Goal: Task Accomplishment & Management: Manage account settings

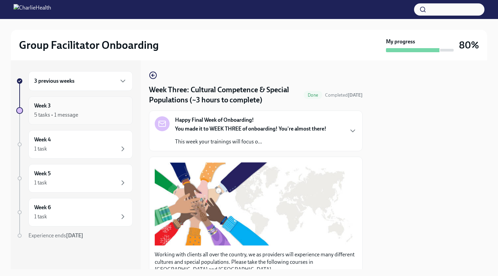
click at [114, 117] on div "5 tasks • 1 message" at bounding box center [80, 115] width 93 height 8
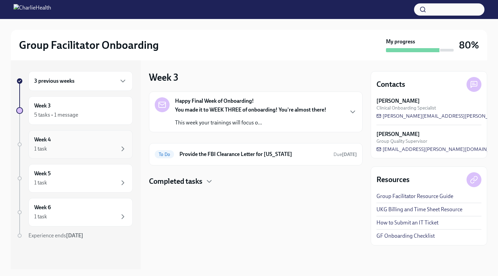
click at [88, 148] on div "1 task" at bounding box center [80, 149] width 93 height 8
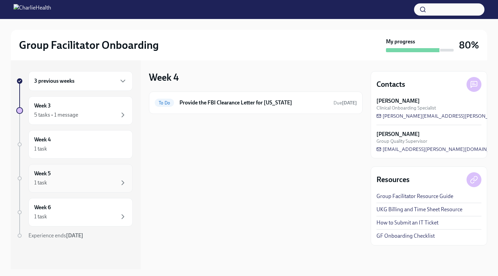
click at [100, 175] on div "Week 5 1 task" at bounding box center [80, 178] width 93 height 17
click at [102, 205] on div "Week 6 1 task" at bounding box center [80, 211] width 93 height 17
click at [206, 153] on div "Week 6 To Do Provide the FBI Clearance Letter for [US_STATE] Due [DATE]" at bounding box center [256, 164] width 214 height 209
